Goal: Task Accomplishment & Management: Manage account settings

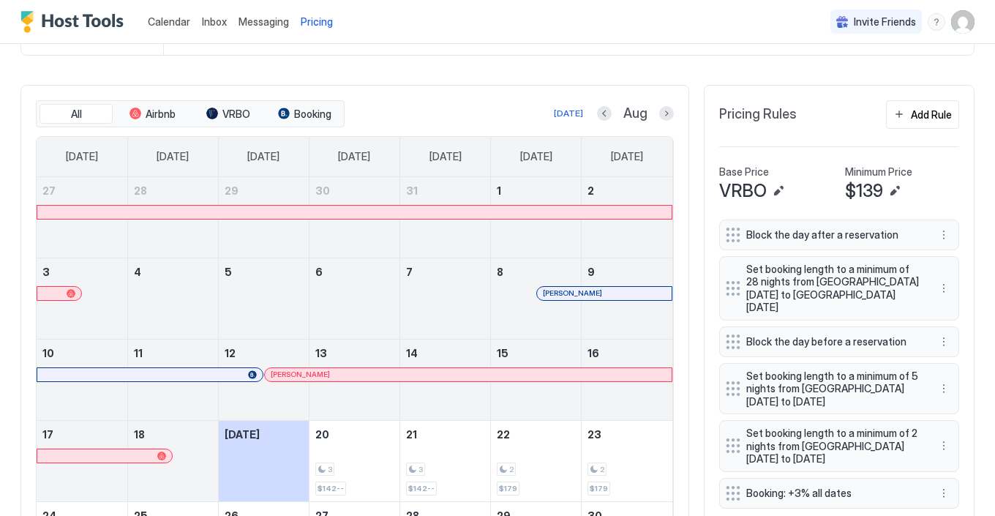
scroll to position [380, 0]
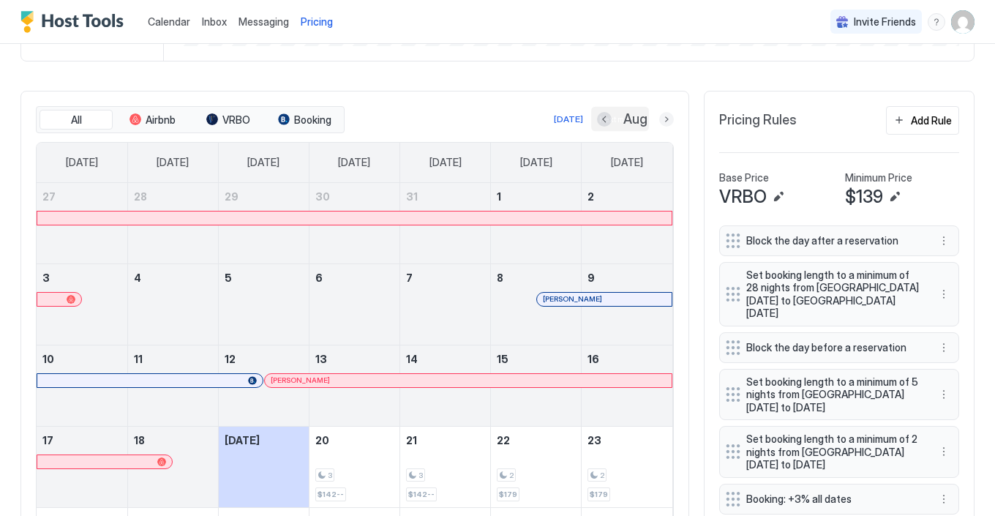
click at [663, 119] on button "Next month" at bounding box center [666, 119] width 15 height 15
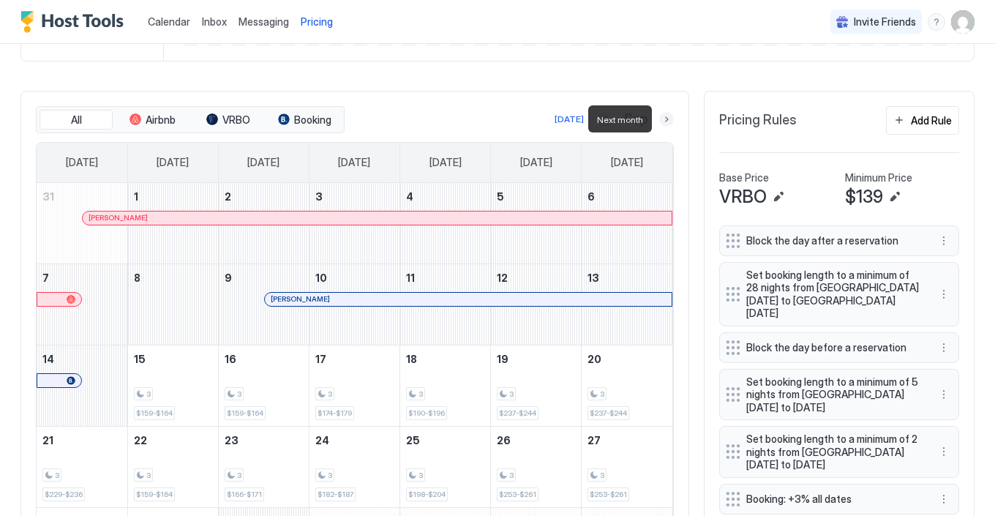
click at [663, 119] on button "Next month" at bounding box center [666, 119] width 15 height 15
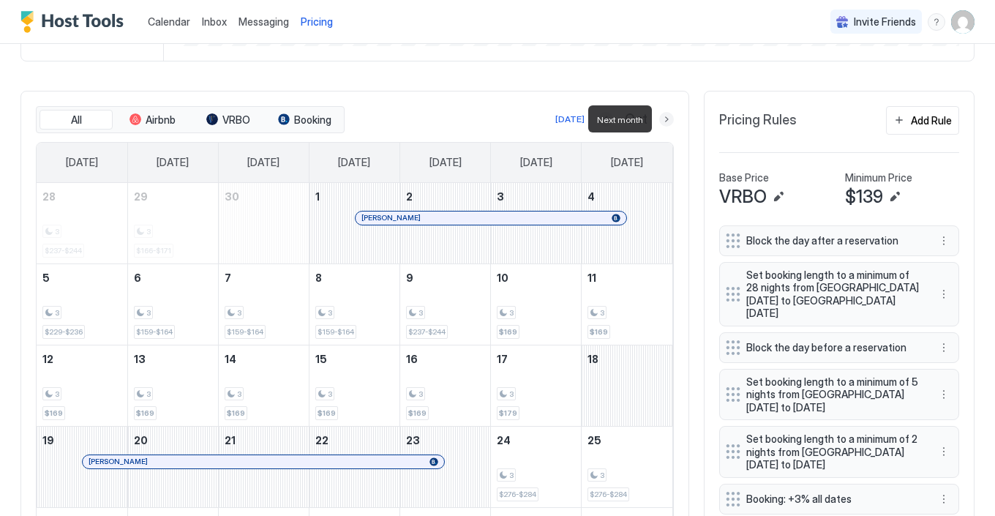
click at [663, 119] on button "Next month" at bounding box center [666, 119] width 15 height 15
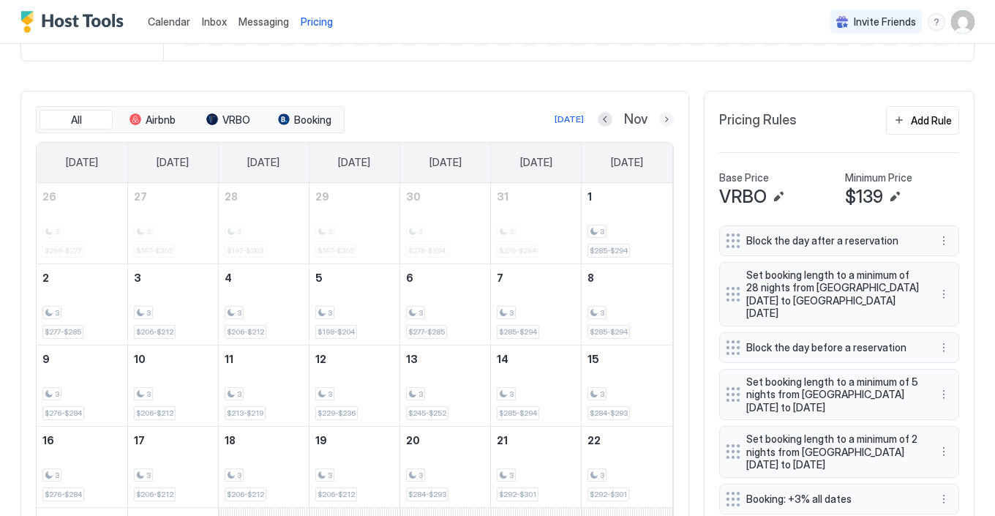
click at [667, 121] on button "Next month" at bounding box center [666, 119] width 15 height 15
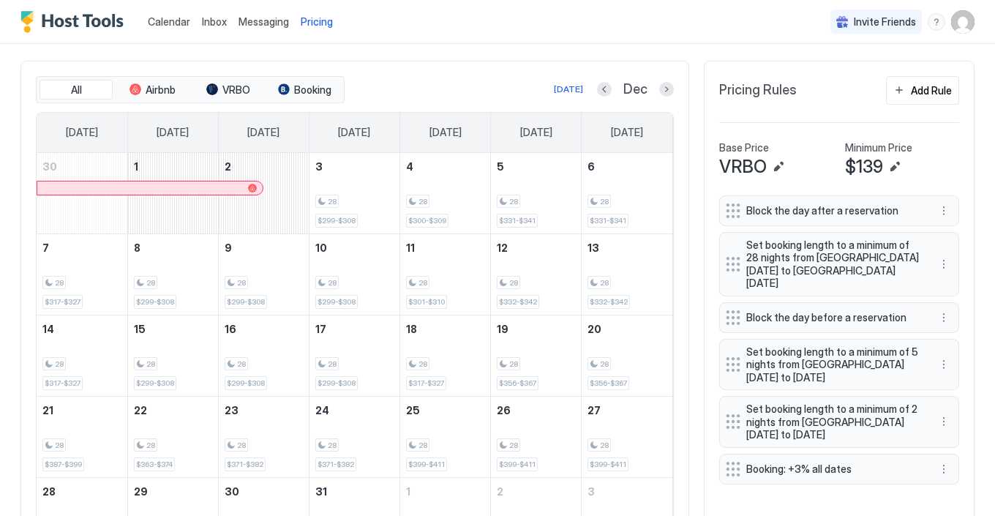
scroll to position [394, 0]
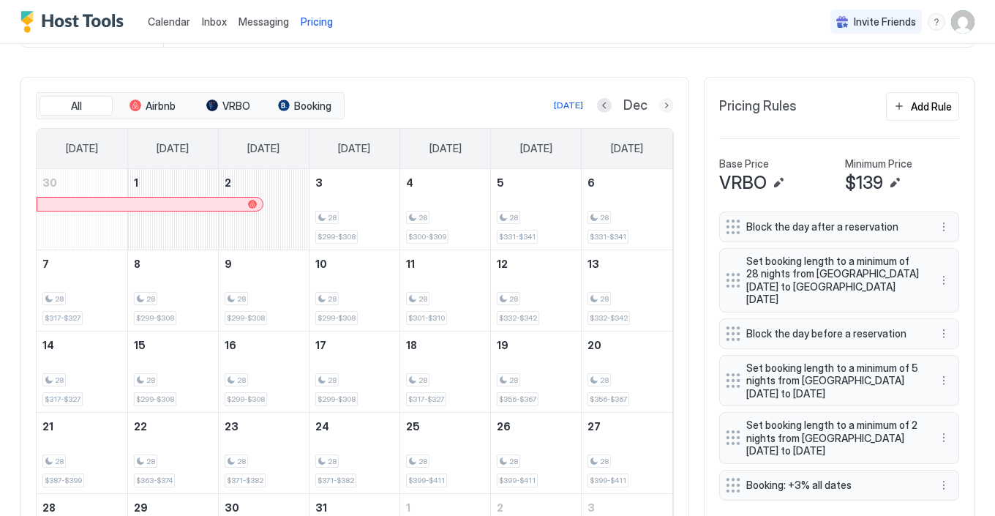
click at [665, 109] on button "Next month" at bounding box center [666, 105] width 15 height 15
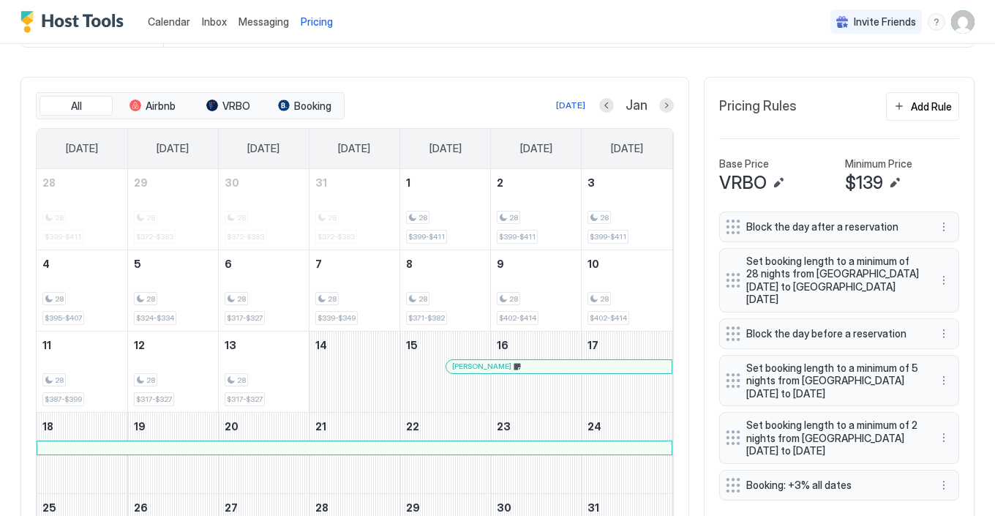
click at [664, 107] on button "Next month" at bounding box center [666, 105] width 15 height 15
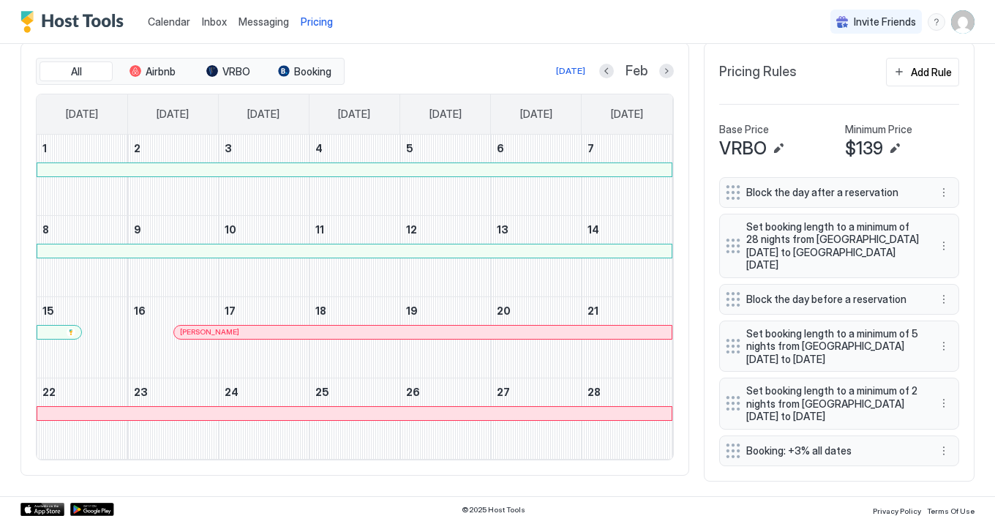
scroll to position [428, 0]
click at [665, 72] on button "Next month" at bounding box center [666, 71] width 15 height 15
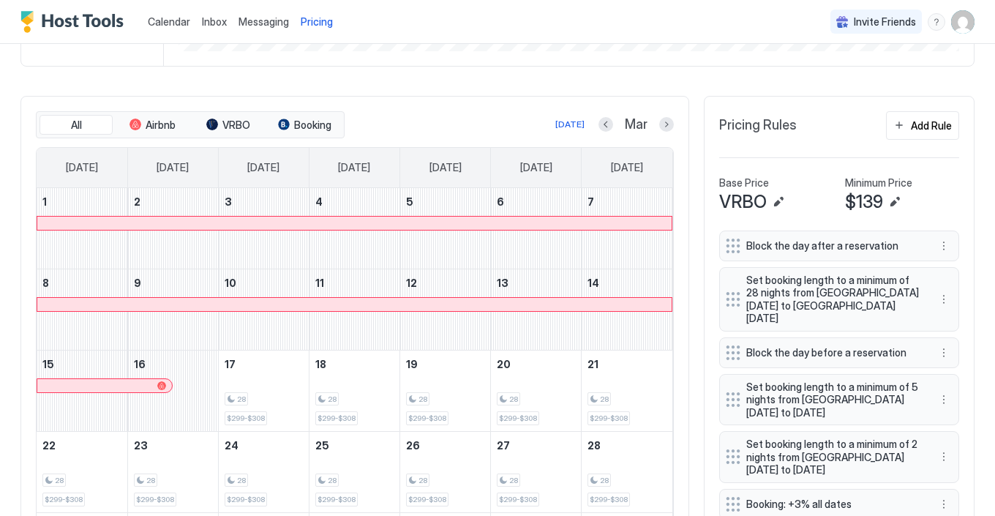
scroll to position [358, 0]
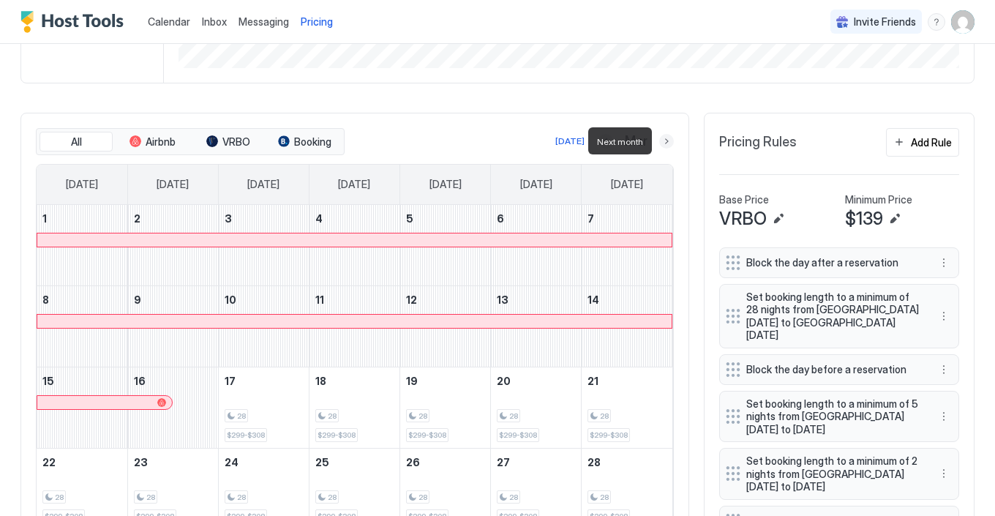
click at [667, 140] on button "Next month" at bounding box center [666, 141] width 15 height 15
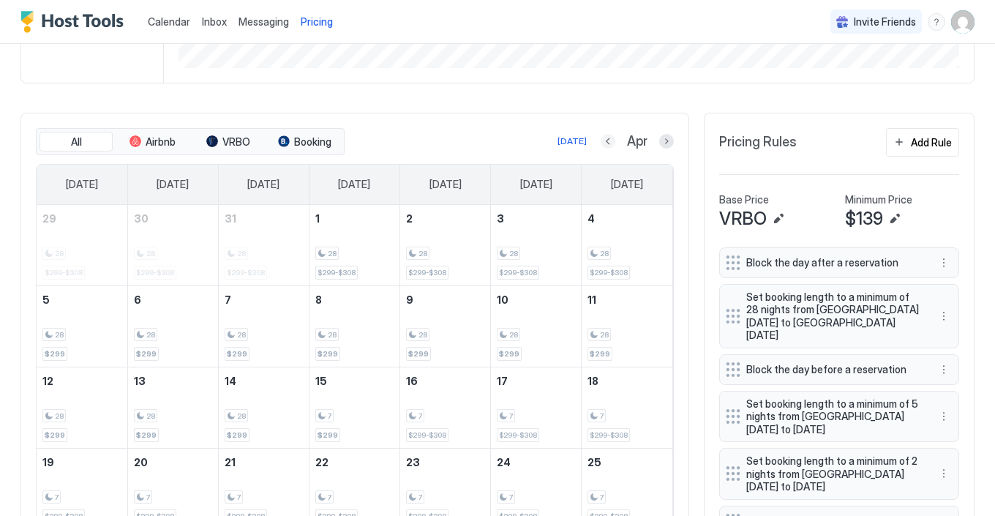
click at [610, 143] on button "Previous month" at bounding box center [607, 141] width 15 height 15
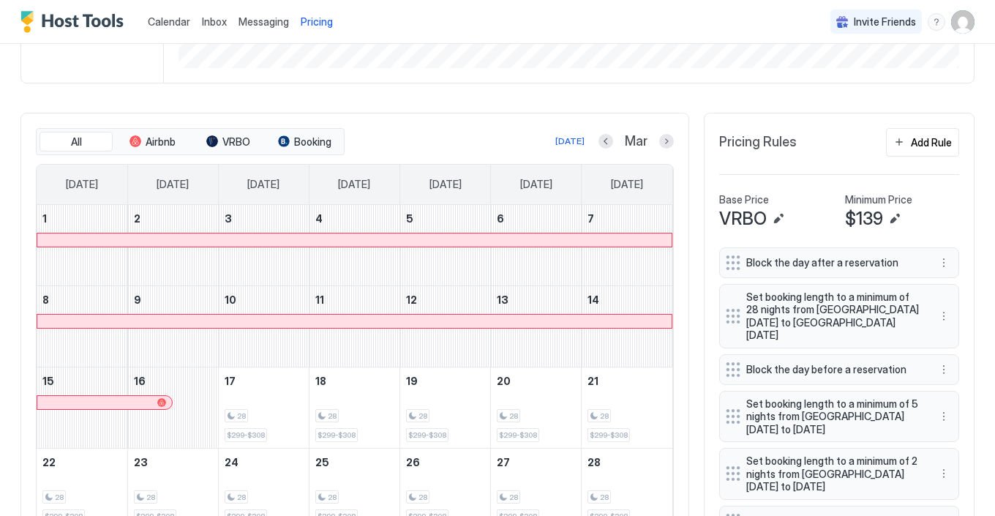
click at [606, 141] on button "Previous month" at bounding box center [605, 141] width 15 height 15
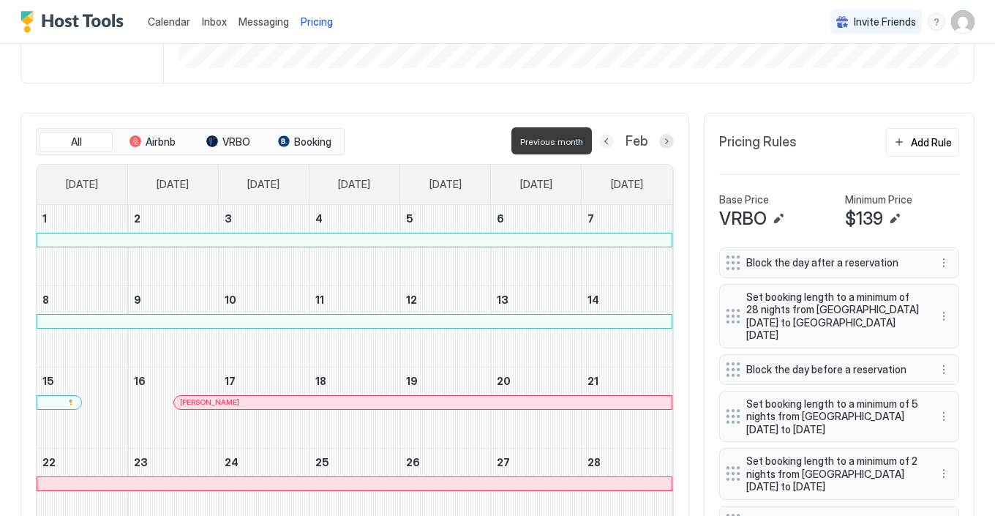
click at [606, 141] on button "Previous month" at bounding box center [606, 141] width 15 height 15
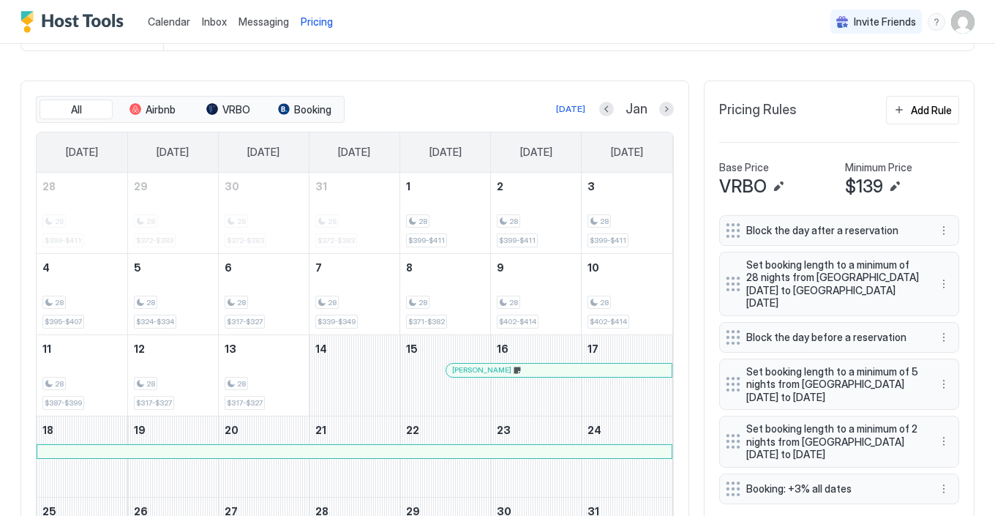
scroll to position [393, 0]
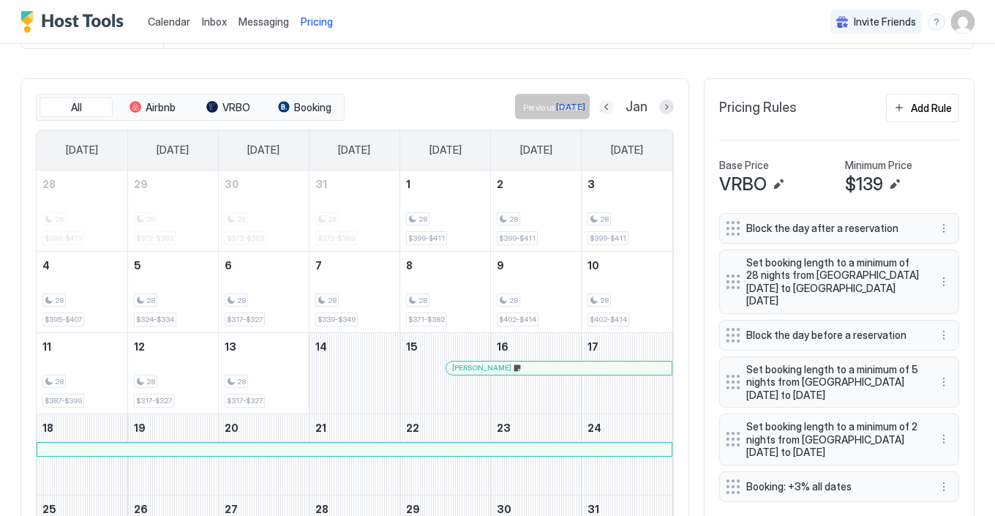
click at [606, 106] on button "Previous month" at bounding box center [606, 106] width 15 height 15
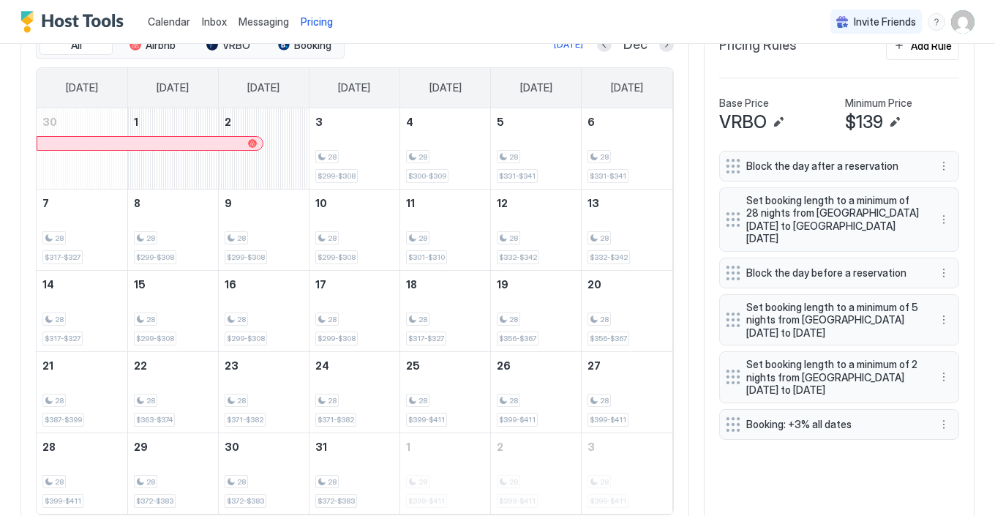
scroll to position [410, 0]
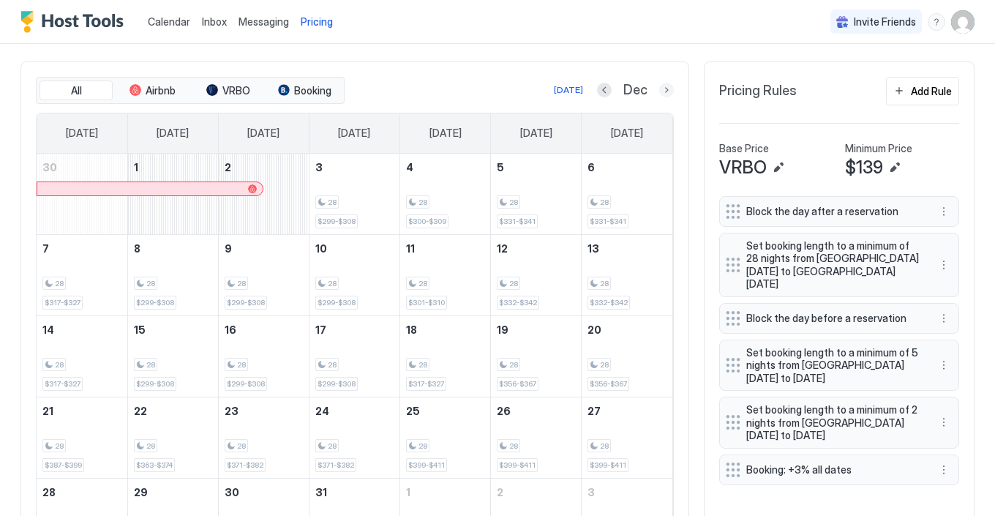
click at [666, 92] on button "Next month" at bounding box center [666, 90] width 15 height 15
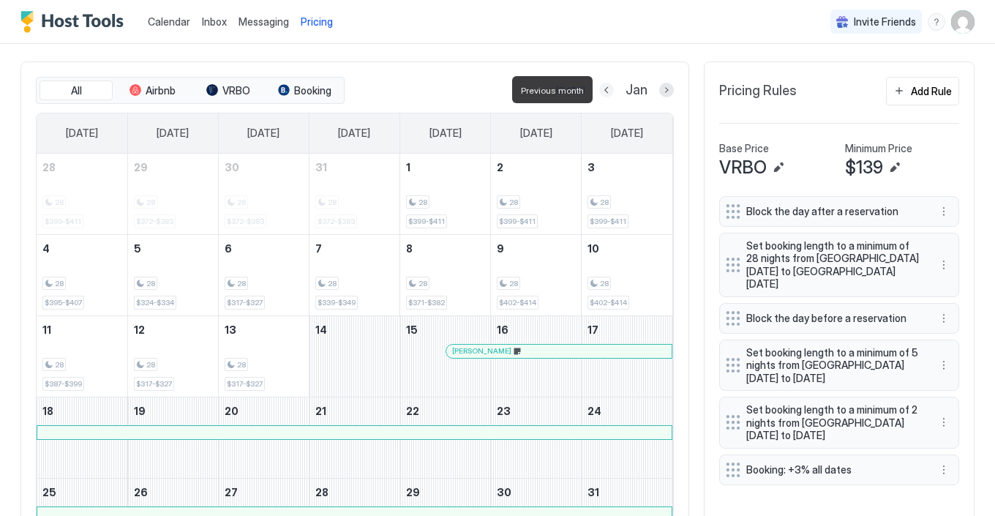
click at [608, 88] on button "Previous month" at bounding box center [606, 90] width 15 height 15
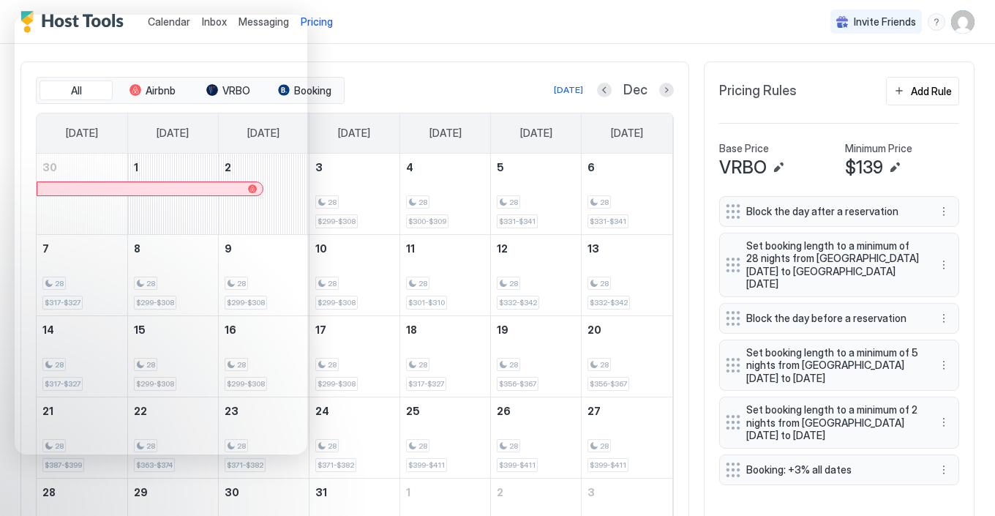
click at [411, 57] on div "Gorgeous 5-Star (Parent Listing) Synced 3 days ago Min Price $ 0 Max Price $ 40…" at bounding box center [497, 130] width 954 height 920
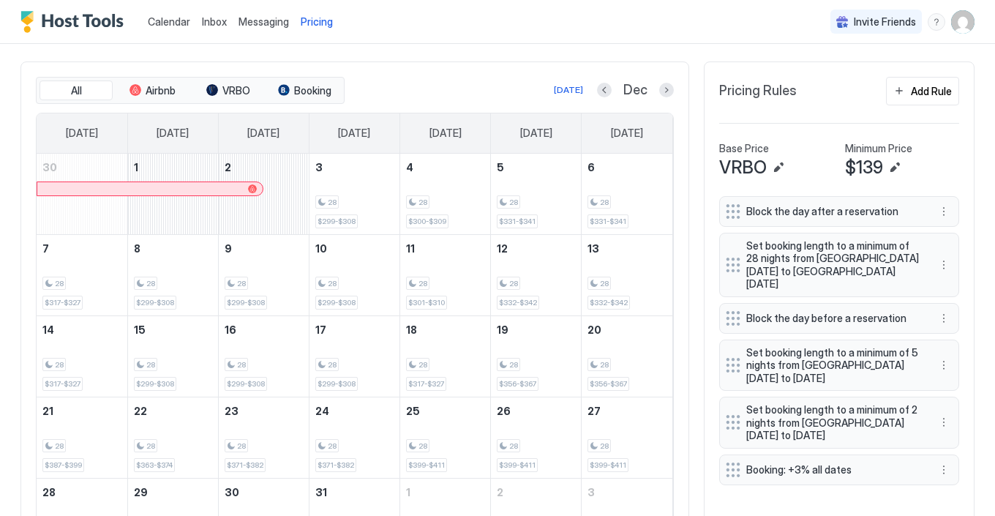
click at [962, 18] on img "User profile" at bounding box center [962, 21] width 23 height 23
click at [838, 83] on span "Settings" at bounding box center [830, 81] width 39 height 13
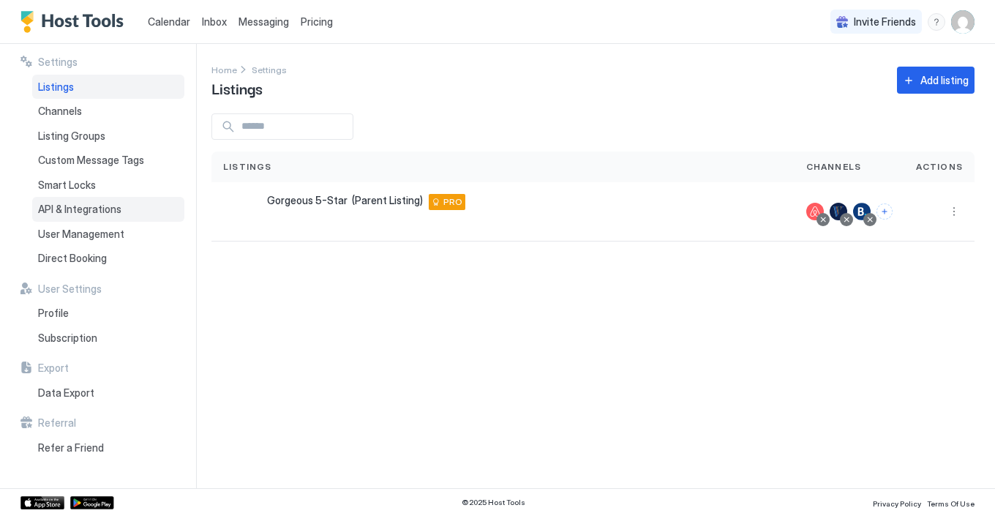
click at [102, 207] on span "API & Integrations" at bounding box center [79, 209] width 83 height 13
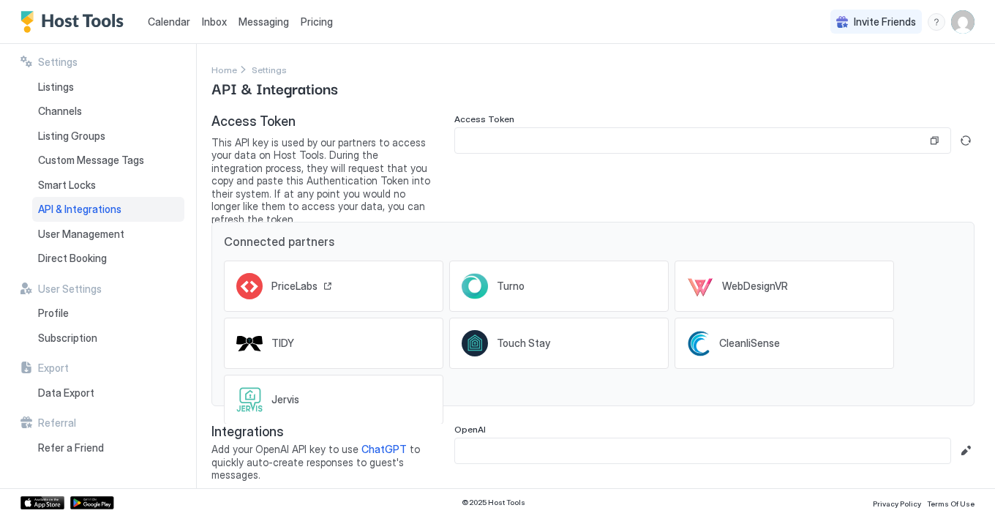
click at [282, 279] on span "PriceLabs" at bounding box center [294, 285] width 46 height 13
click at [933, 137] on button "Copy" at bounding box center [934, 140] width 15 height 15
click at [967, 138] on button "Generate new token" at bounding box center [966, 141] width 18 height 18
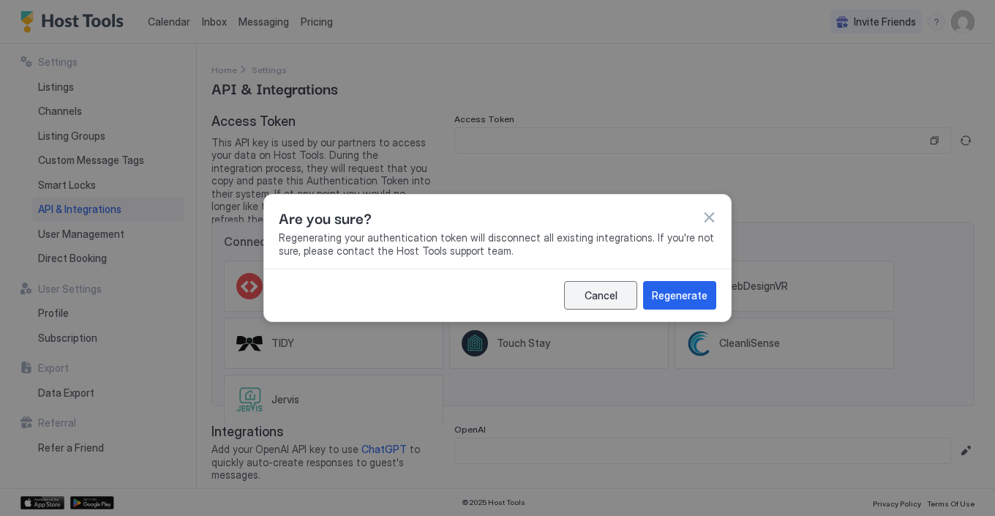
click at [616, 296] on button "Cancel" at bounding box center [600, 295] width 73 height 29
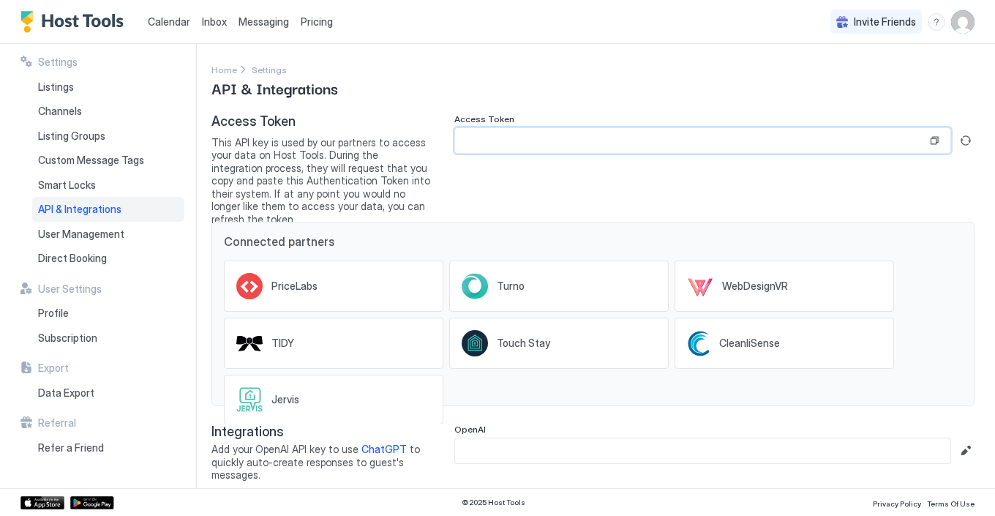
click at [491, 141] on input "Input Field" at bounding box center [691, 140] width 472 height 25
click at [936, 142] on button "Copy" at bounding box center [934, 140] width 15 height 15
click at [80, 254] on span "Direct Booking" at bounding box center [72, 258] width 69 height 13
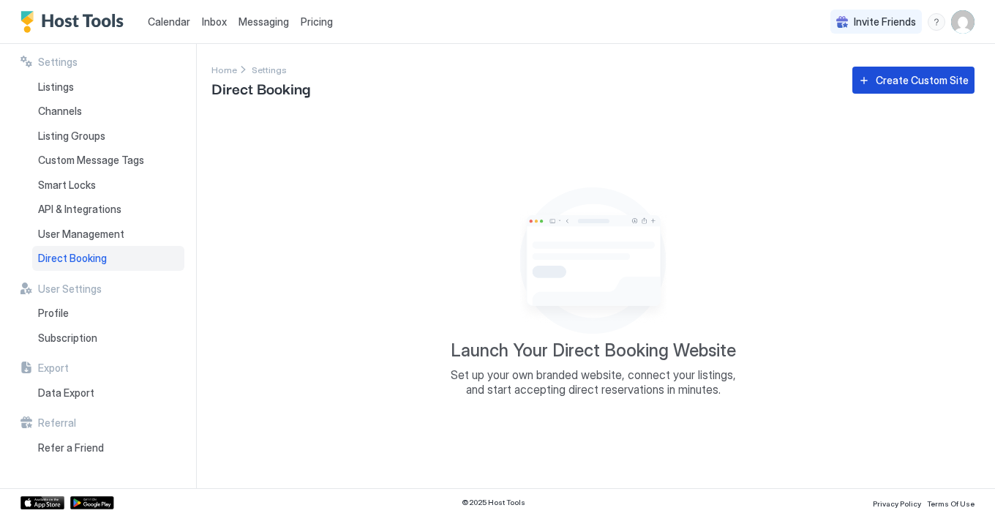
click at [888, 80] on div "Create Custom Site" at bounding box center [921, 79] width 93 height 15
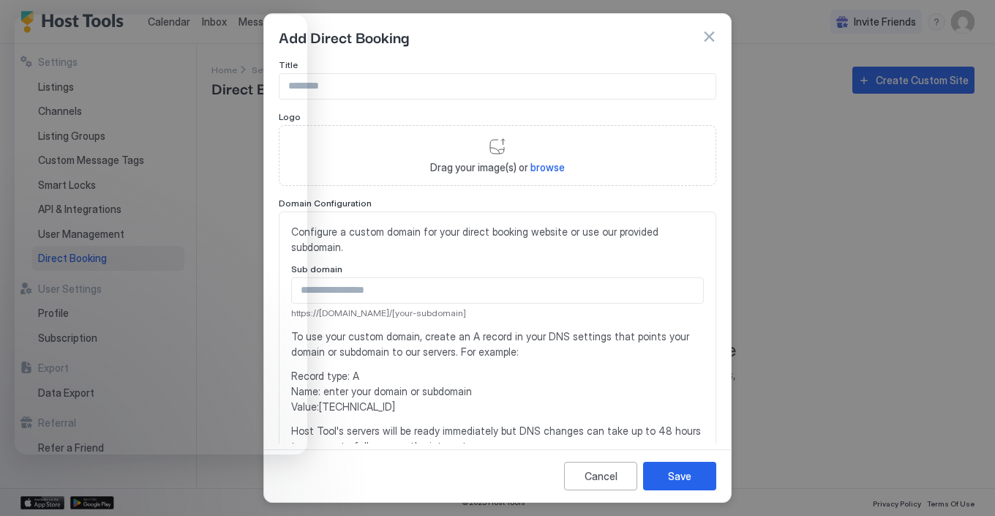
click at [709, 36] on button "button" at bounding box center [708, 36] width 15 height 15
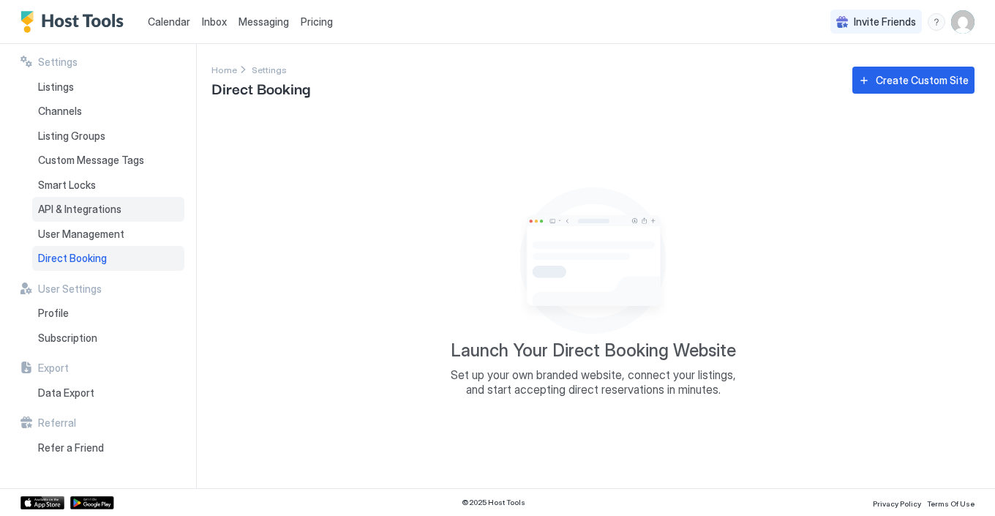
click at [69, 205] on span "API & Integrations" at bounding box center [79, 209] width 83 height 13
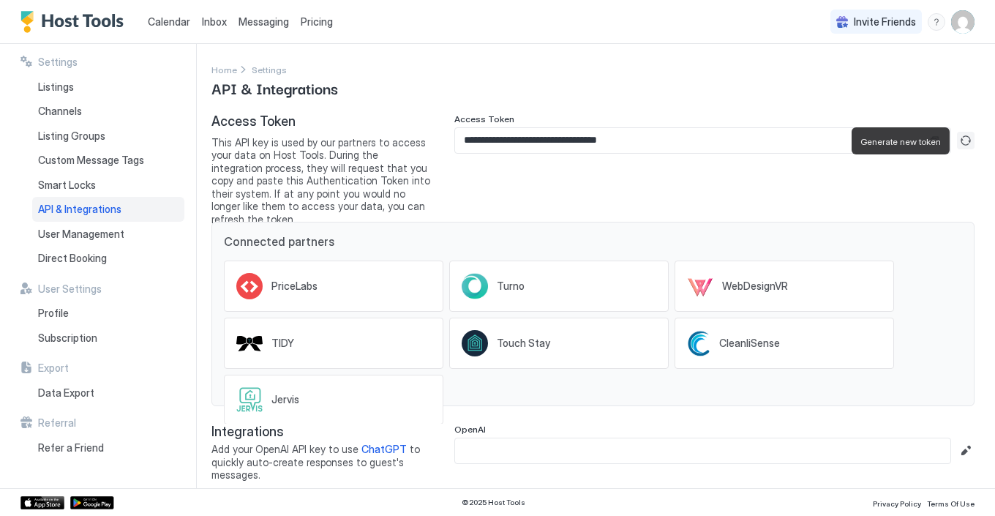
click at [966, 137] on button "Generate new token" at bounding box center [966, 141] width 18 height 18
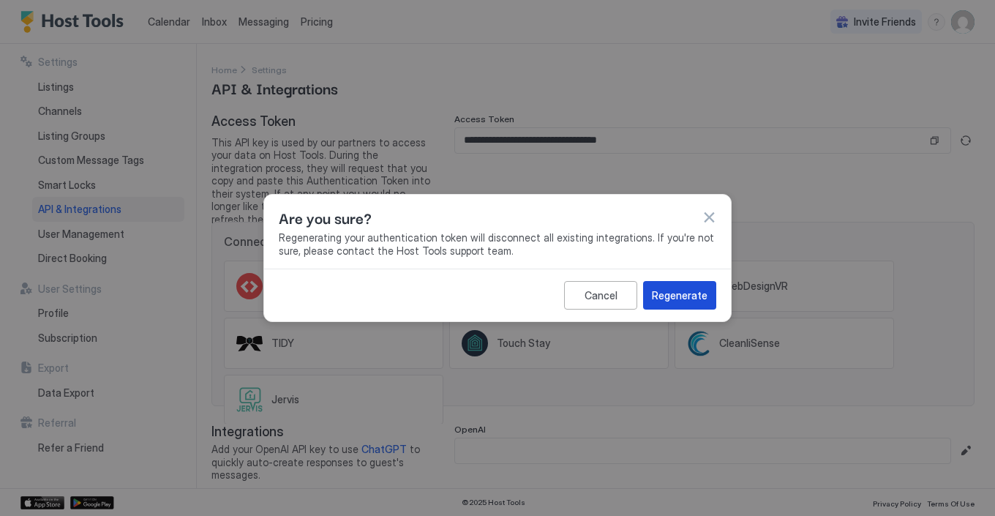
click at [682, 295] on div "Regenerate" at bounding box center [680, 294] width 56 height 15
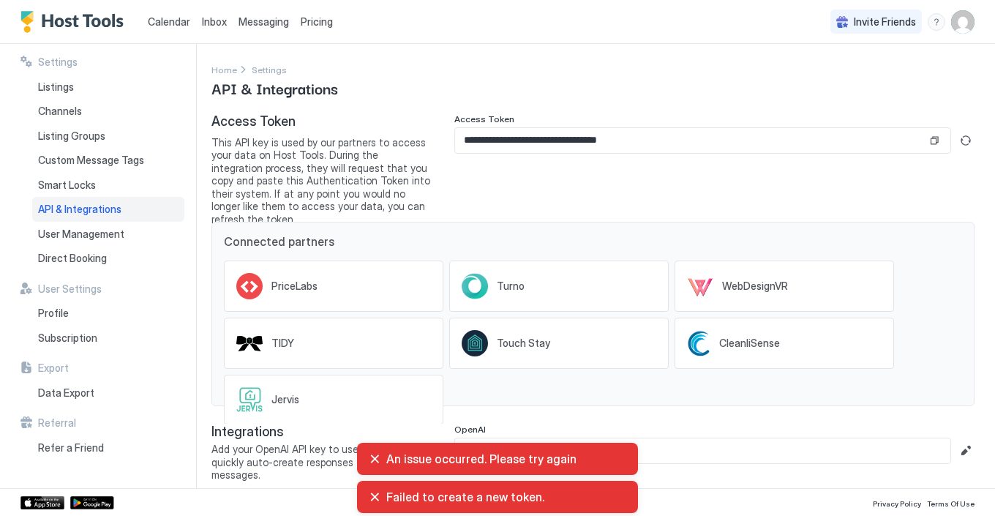
click at [372, 464] on div "An issue occurred. Please try again" at bounding box center [497, 458] width 257 height 15
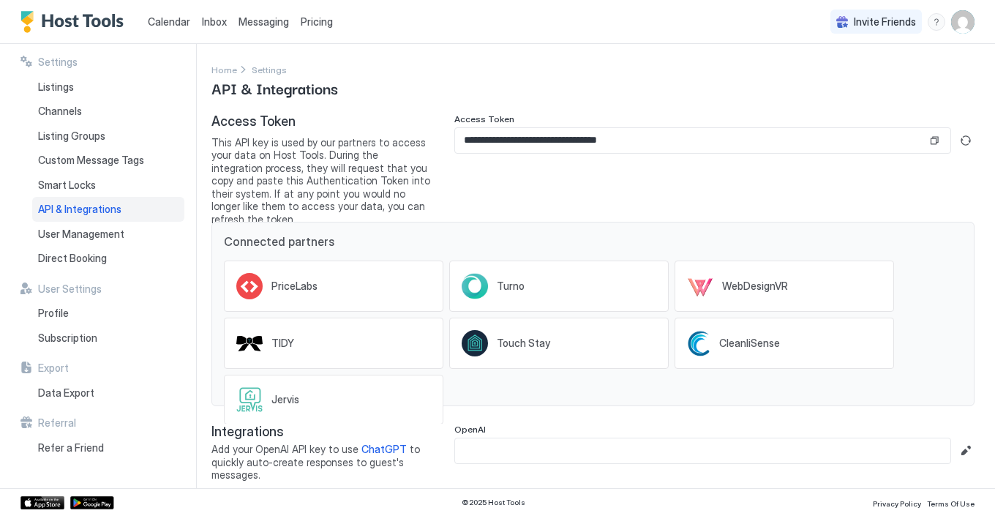
click at [674, 144] on input "**********" at bounding box center [691, 140] width 472 height 25
click at [936, 138] on button "Copy" at bounding box center [934, 140] width 15 height 15
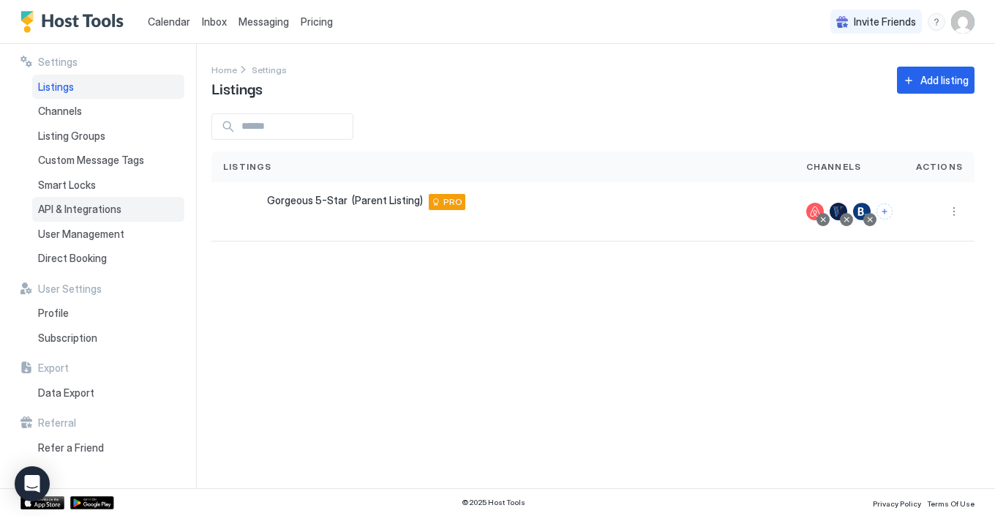
click at [105, 207] on span "API & Integrations" at bounding box center [79, 209] width 83 height 13
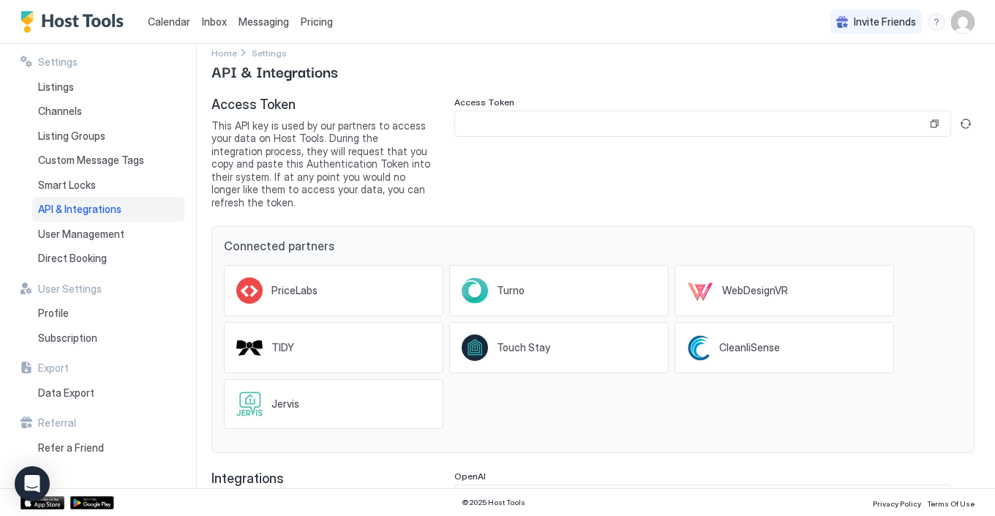
scroll to position [29, 0]
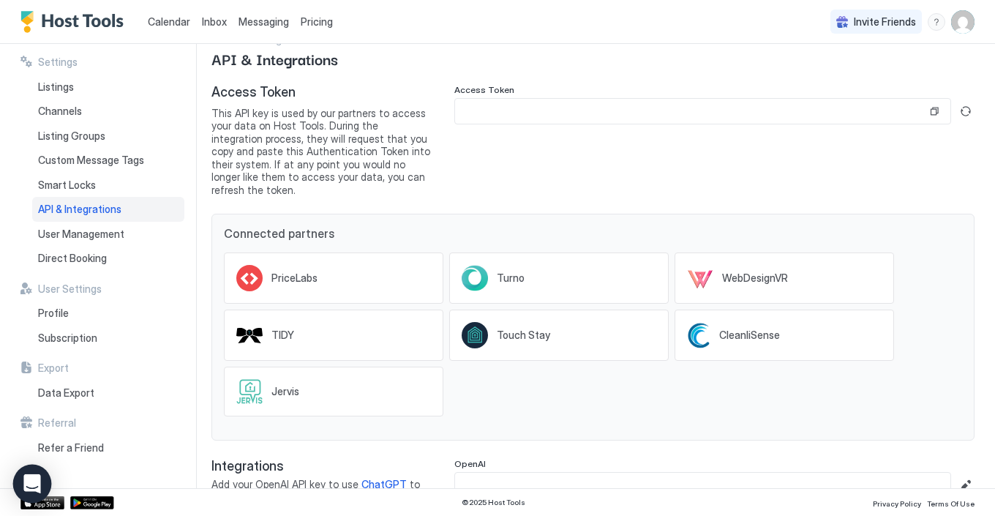
click at [32, 478] on icon "Open Intercom Messenger" at bounding box center [31, 483] width 17 height 19
